Goal: Check status: Check status

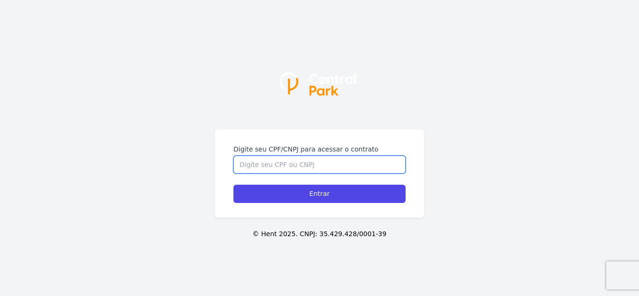
click at [336, 162] on input "Digite seu CPF/CNPJ para acessar o contrato" at bounding box center [319, 165] width 172 height 18
type input "05581549303"
click at [233, 185] on input "Entrar" at bounding box center [319, 194] width 172 height 18
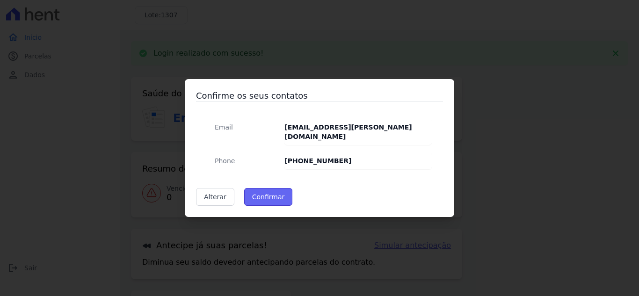
click at [268, 196] on button "Confirmar" at bounding box center [268, 197] width 49 height 18
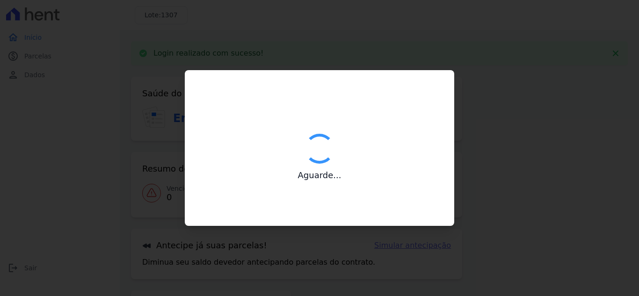
type input "Contatos confirmados com sucesso."
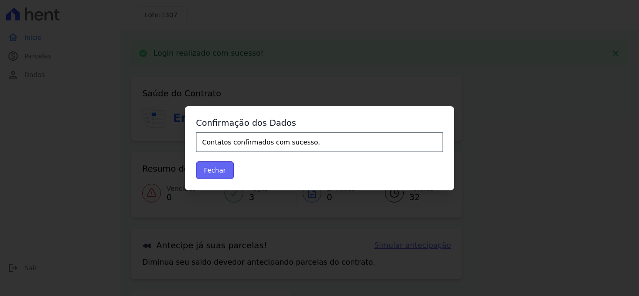
drag, startPoint x: 207, startPoint y: 170, endPoint x: 214, endPoint y: 170, distance: 7.0
click at [207, 169] on button "Fechar" at bounding box center [215, 170] width 38 height 18
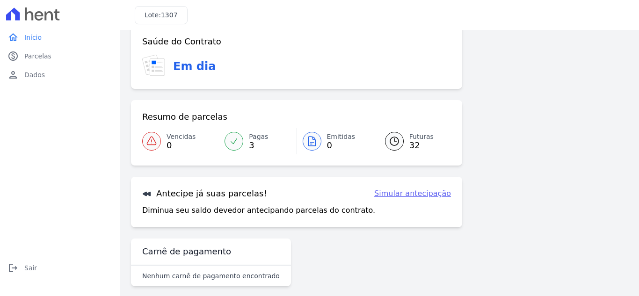
scroll to position [25, 0]
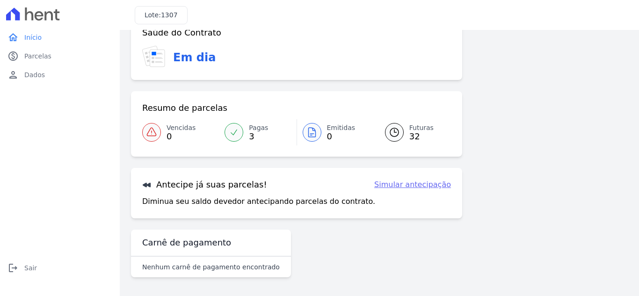
click at [393, 130] on icon at bounding box center [394, 132] width 11 height 11
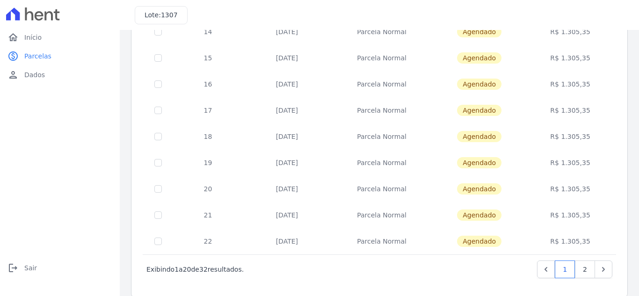
scroll to position [410, 0]
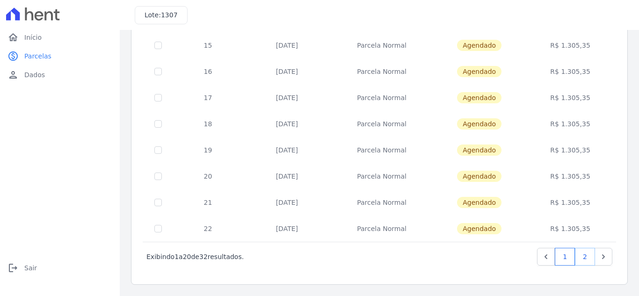
click at [583, 261] on link "2" at bounding box center [585, 257] width 20 height 18
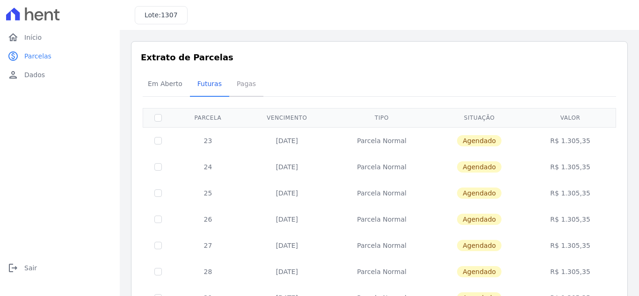
click at [244, 86] on span "Pagas" at bounding box center [246, 83] width 30 height 19
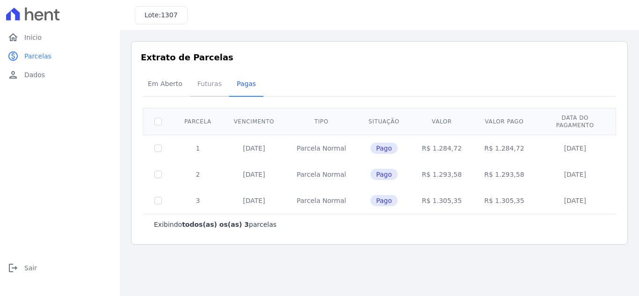
click at [199, 83] on span "Futuras" at bounding box center [210, 83] width 36 height 19
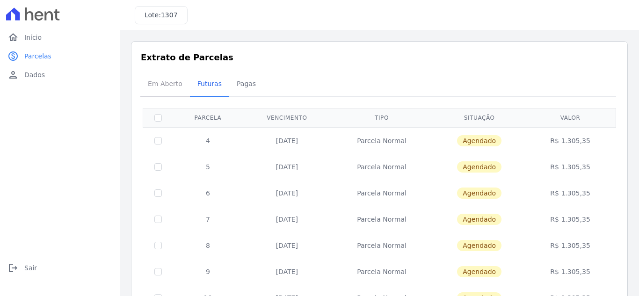
click at [178, 86] on span "Em Aberto" at bounding box center [165, 83] width 46 height 19
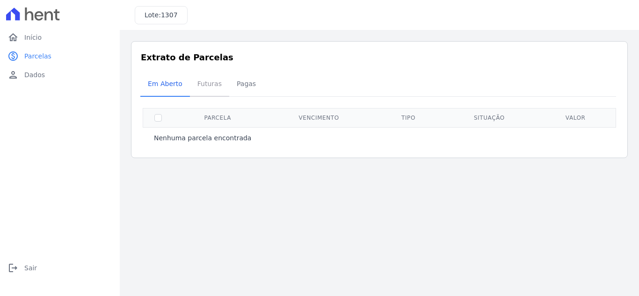
click at [212, 84] on span "Futuras" at bounding box center [210, 83] width 36 height 19
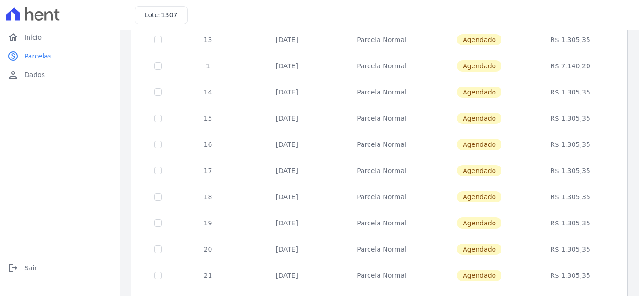
scroll to position [363, 0]
drag, startPoint x: 559, startPoint y: 41, endPoint x: 586, endPoint y: 42, distance: 27.6
click at [586, 42] on td "R$ 7.140,20" at bounding box center [570, 40] width 88 height 26
copy td "7.140,20"
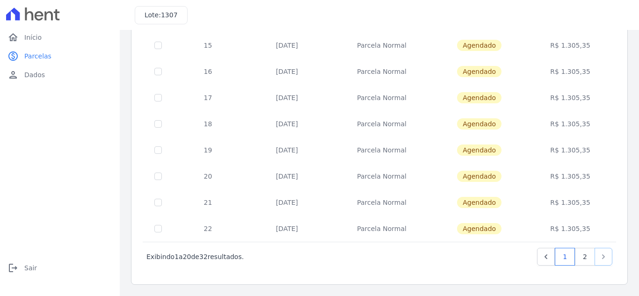
click at [600, 257] on icon "Next" at bounding box center [603, 256] width 9 height 9
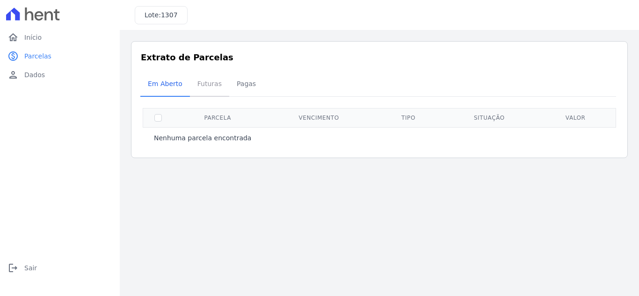
click at [201, 82] on span "Futuras" at bounding box center [210, 83] width 36 height 19
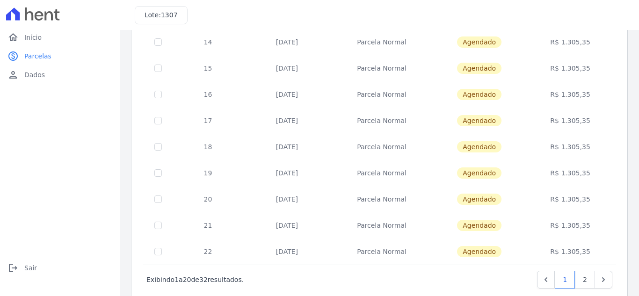
scroll to position [410, 0]
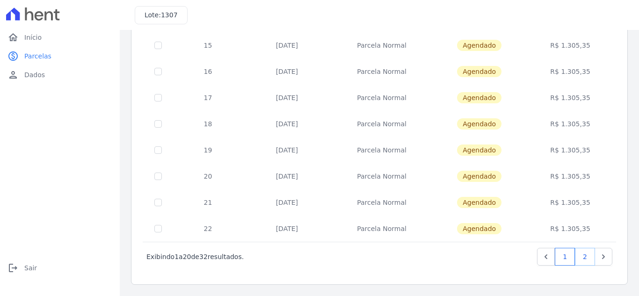
click at [578, 263] on link "2" at bounding box center [585, 257] width 20 height 18
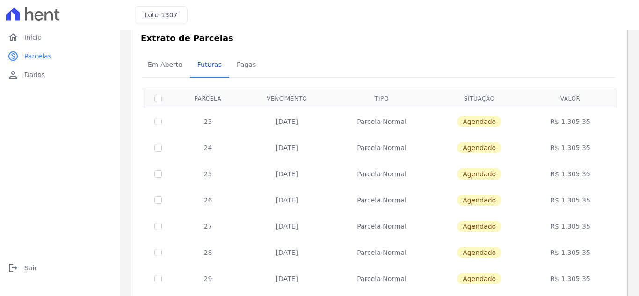
scroll to position [13, 0]
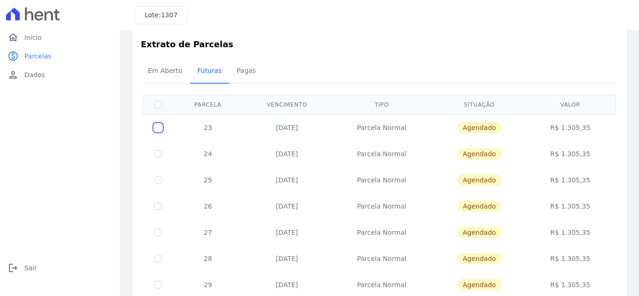
click at [159, 129] on input "checkbox" at bounding box center [157, 127] width 7 height 7
checkbox input "true"
click at [159, 129] on input "checkbox" at bounding box center [157, 127] width 7 height 7
checkbox input "false"
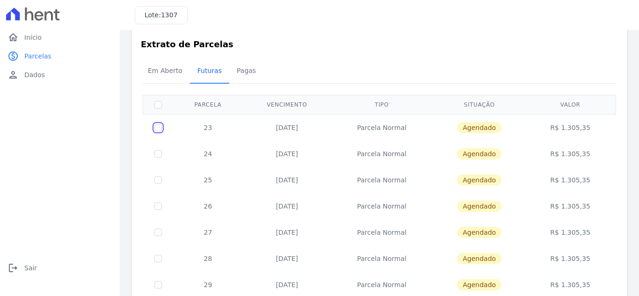
checkbox input "false"
click at [159, 154] on input "checkbox" at bounding box center [157, 153] width 7 height 7
checkbox input "true"
click at [158, 182] on input "checkbox" at bounding box center [157, 179] width 7 height 7
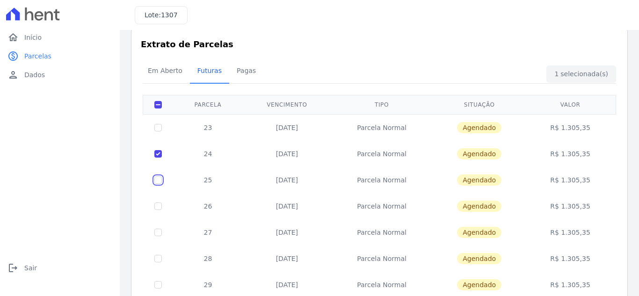
checkbox input "true"
click at [158, 207] on input "checkbox" at bounding box center [157, 206] width 7 height 7
checkbox input "true"
click at [159, 228] on td at bounding box center [158, 232] width 30 height 26
drag, startPoint x: 157, startPoint y: 235, endPoint x: 160, endPoint y: 244, distance: 10.1
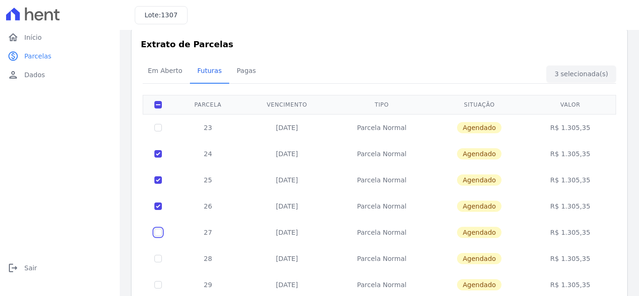
click at [157, 235] on input "checkbox" at bounding box center [157, 232] width 7 height 7
checkbox input "true"
click at [161, 258] on input "checkbox" at bounding box center [157, 258] width 7 height 7
checkbox input "true"
click at [160, 283] on input "checkbox" at bounding box center [157, 284] width 7 height 7
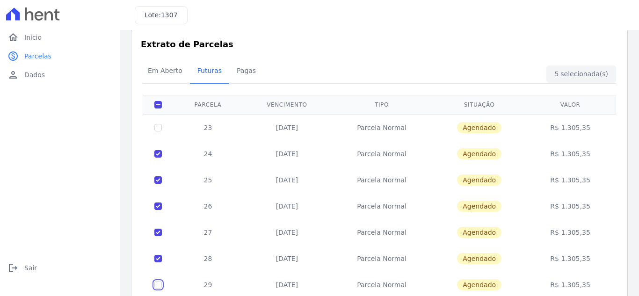
checkbox input "true"
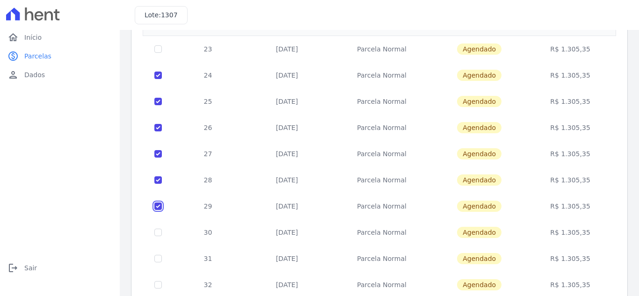
scroll to position [107, 0]
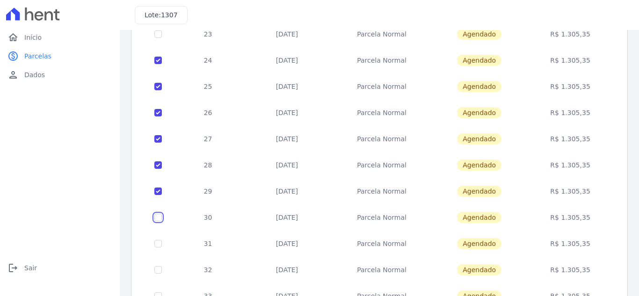
click at [160, 218] on input "checkbox" at bounding box center [157, 217] width 7 height 7
checkbox input "true"
click at [157, 245] on input "checkbox" at bounding box center [157, 243] width 7 height 7
checkbox input "true"
click at [160, 267] on input "checkbox" at bounding box center [157, 269] width 7 height 7
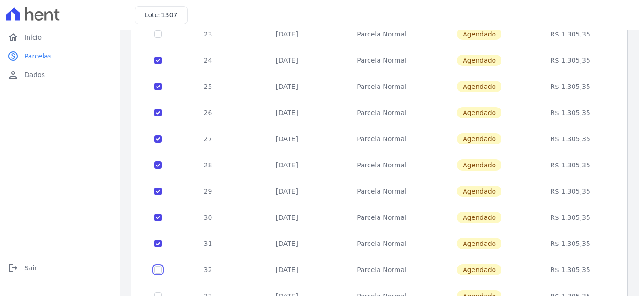
checkbox input "true"
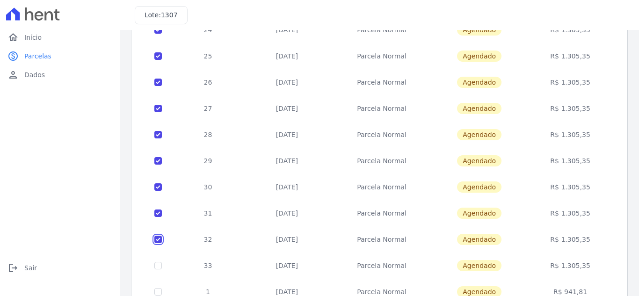
scroll to position [153, 0]
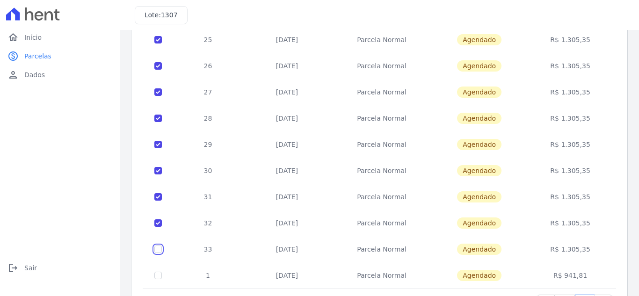
click at [159, 249] on input "checkbox" at bounding box center [157, 249] width 7 height 7
checkbox input "true"
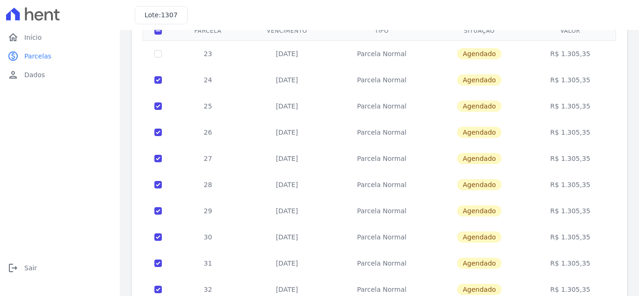
scroll to position [0, 0]
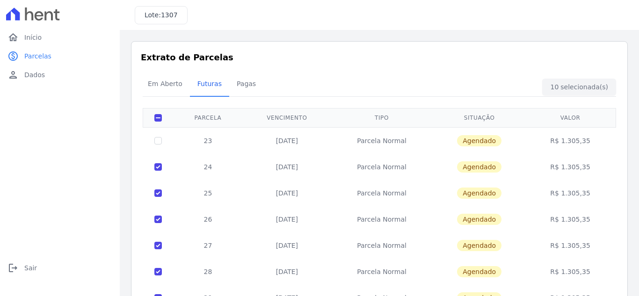
click at [574, 96] on div "10 selecionada(s) ‹ Anterior Exibindo 20 a 32 de 32 resultados. 1 2 Parcela Ven…" at bounding box center [379, 287] width 473 height 383
click at [157, 117] on input "checkbox" at bounding box center [157, 117] width 7 height 7
checkbox input "false"
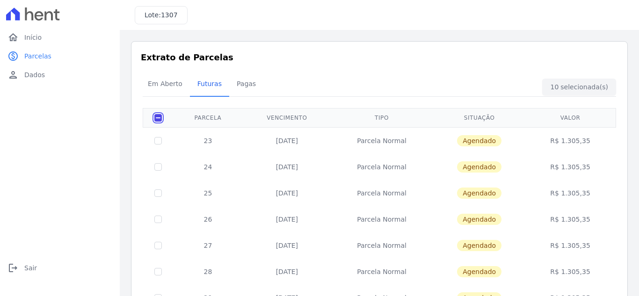
checkbox input "false"
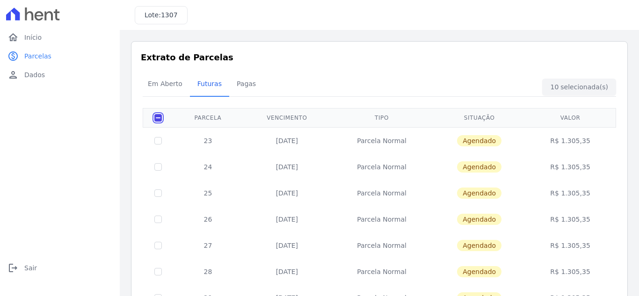
checkbox input "false"
click at [164, 80] on span "Em Aberto" at bounding box center [165, 83] width 46 height 19
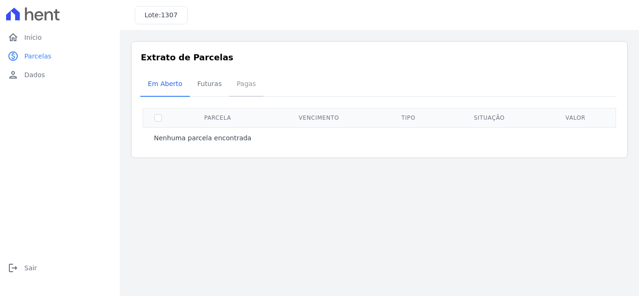
click at [238, 85] on span "Pagas" at bounding box center [246, 83] width 30 height 19
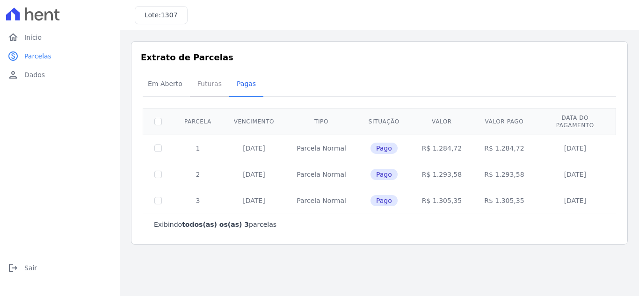
click at [206, 84] on span "Futuras" at bounding box center [210, 83] width 36 height 19
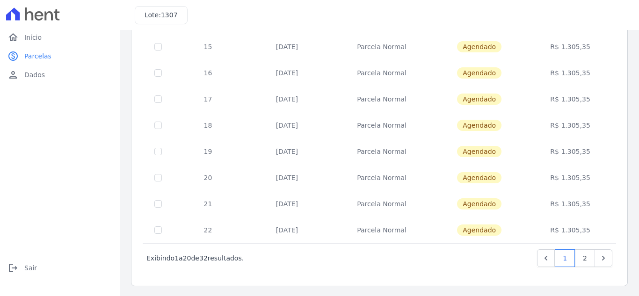
scroll to position [410, 0]
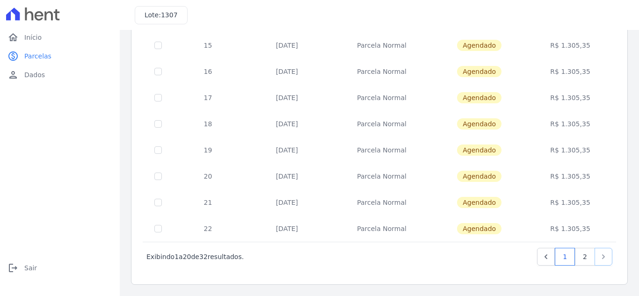
click at [599, 261] on icon "Next" at bounding box center [603, 256] width 9 height 9
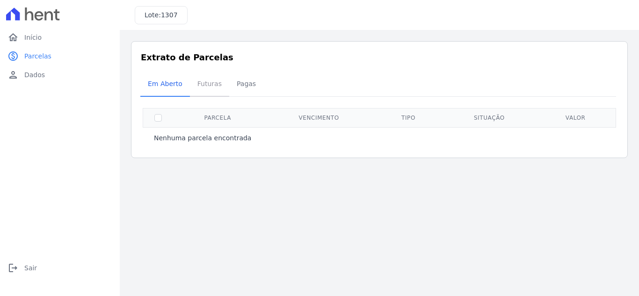
click at [202, 82] on span "Futuras" at bounding box center [210, 83] width 36 height 19
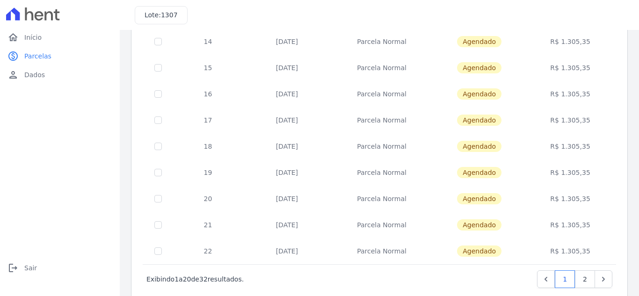
scroll to position [410, 0]
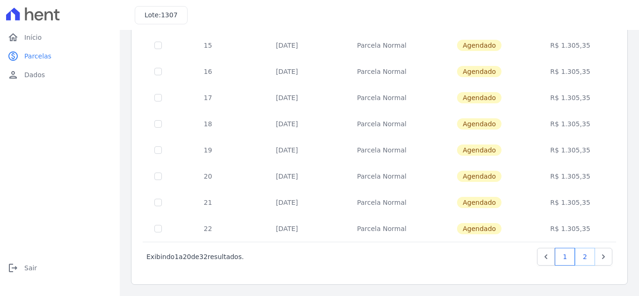
click at [579, 257] on link "2" at bounding box center [585, 257] width 20 height 18
